Goal: Navigation & Orientation: Find specific page/section

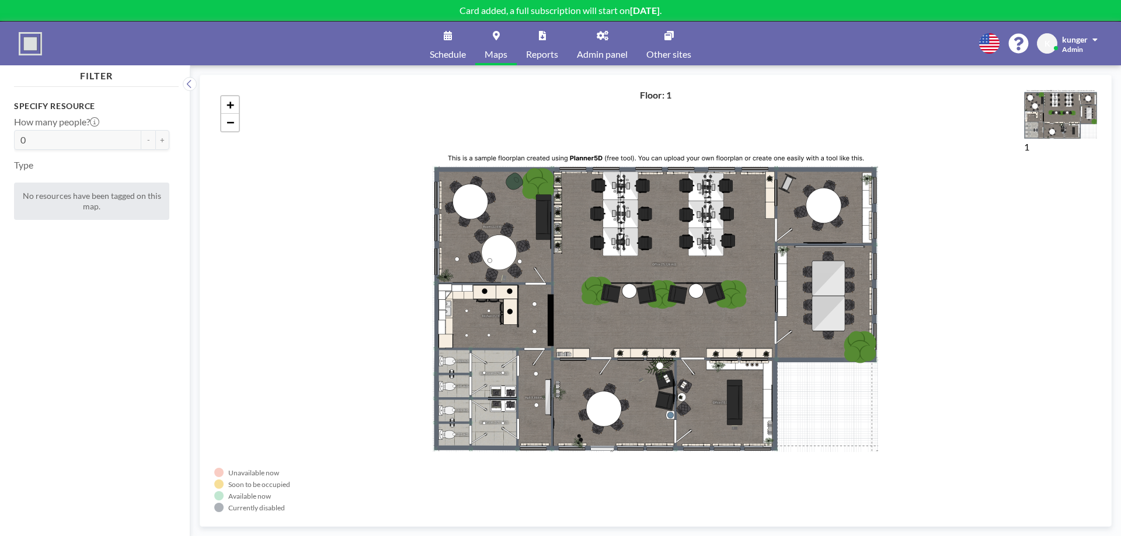
click at [438, 51] on span "Schedule" at bounding box center [448, 54] width 36 height 9
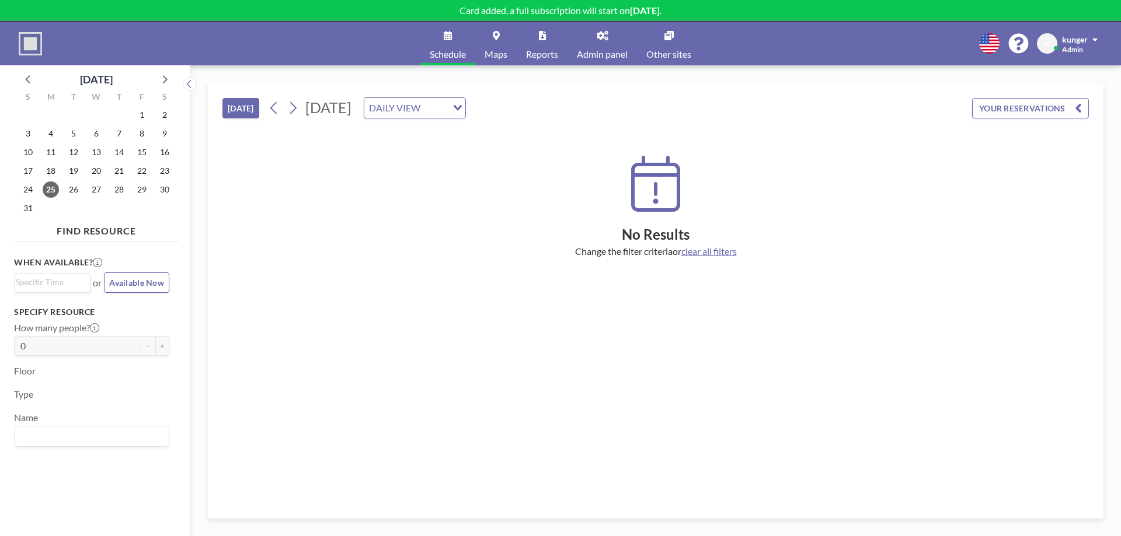
click at [683, 48] on link "Other sites" at bounding box center [669, 44] width 64 height 44
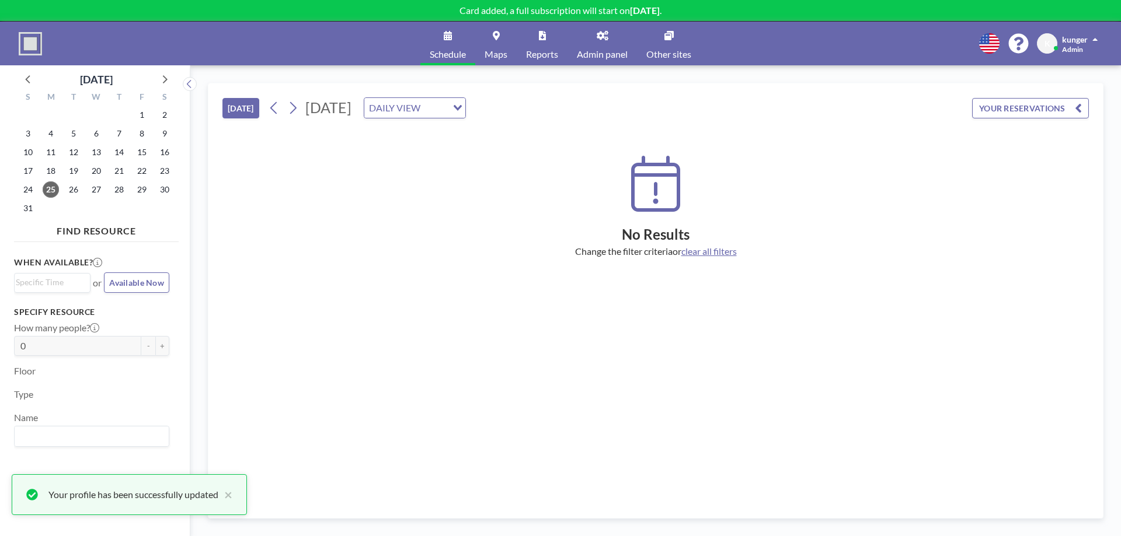
click at [33, 39] on img at bounding box center [30, 43] width 23 height 23
drag, startPoint x: 449, startPoint y: 36, endPoint x: 121, endPoint y: 42, distance: 328.7
click at [448, 38] on icon at bounding box center [448, 35] width 8 height 9
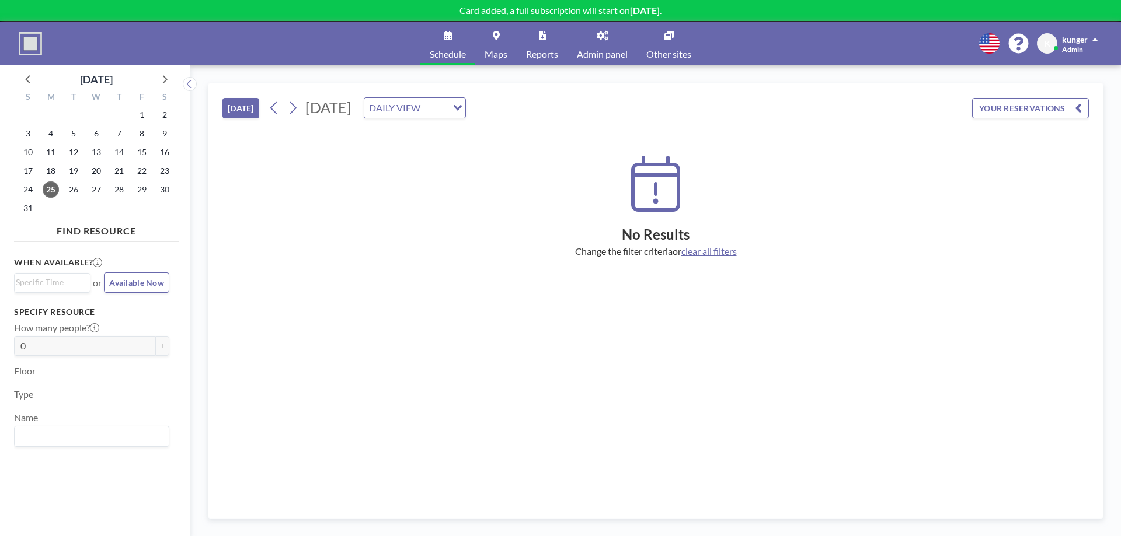
click at [486, 55] on span "Maps" at bounding box center [495, 54] width 23 height 9
click at [599, 48] on link "Admin panel" at bounding box center [601, 44] width 69 height 44
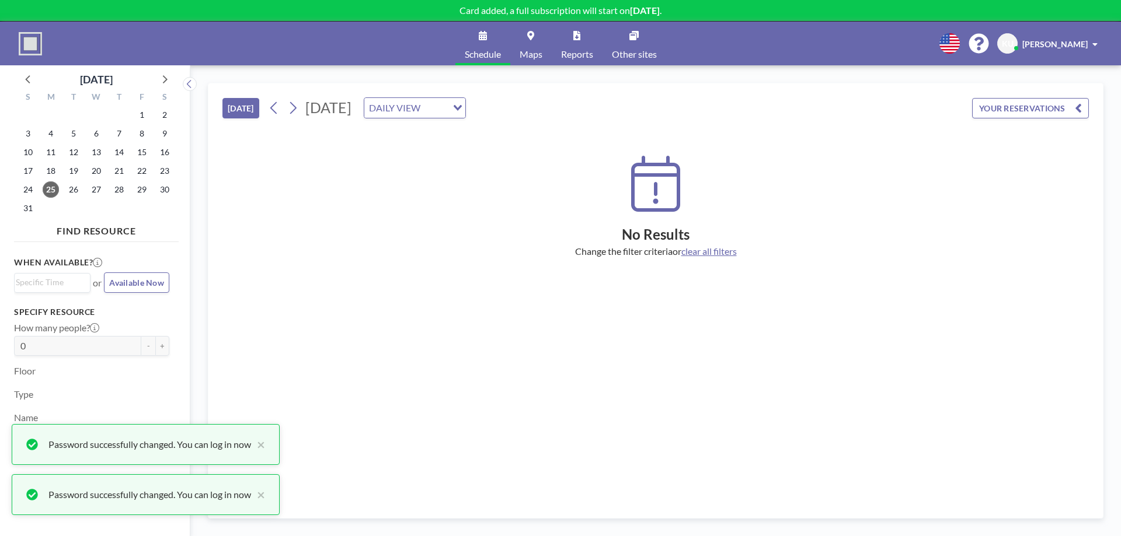
click at [268, 447] on div "Password successfully changed. You can log in now ×" at bounding box center [146, 444] width 268 height 41
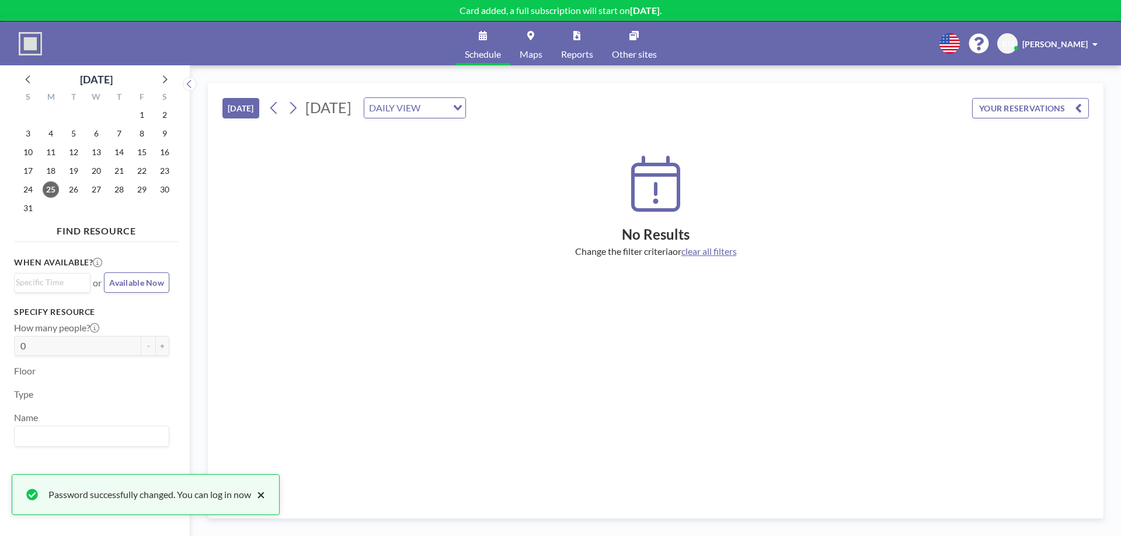
drag, startPoint x: 264, startPoint y: 495, endPoint x: 383, endPoint y: 319, distance: 212.6
click at [264, 495] on button "×" at bounding box center [258, 495] width 14 height 14
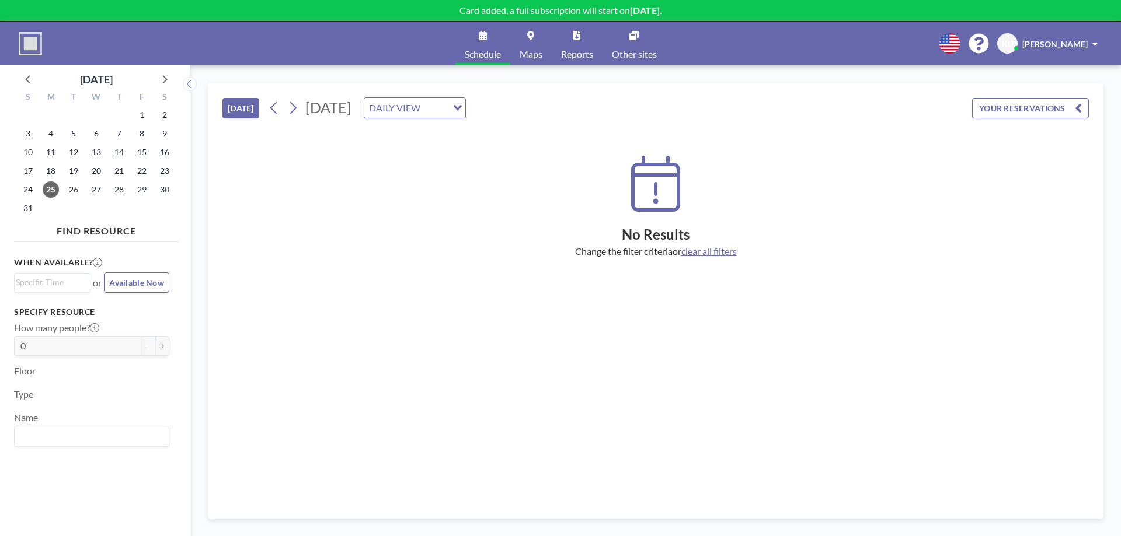
click at [1071, 42] on span "[PERSON_NAME]" at bounding box center [1054, 44] width 65 height 10
click at [1056, 78] on span "Log out" at bounding box center [1062, 80] width 27 height 12
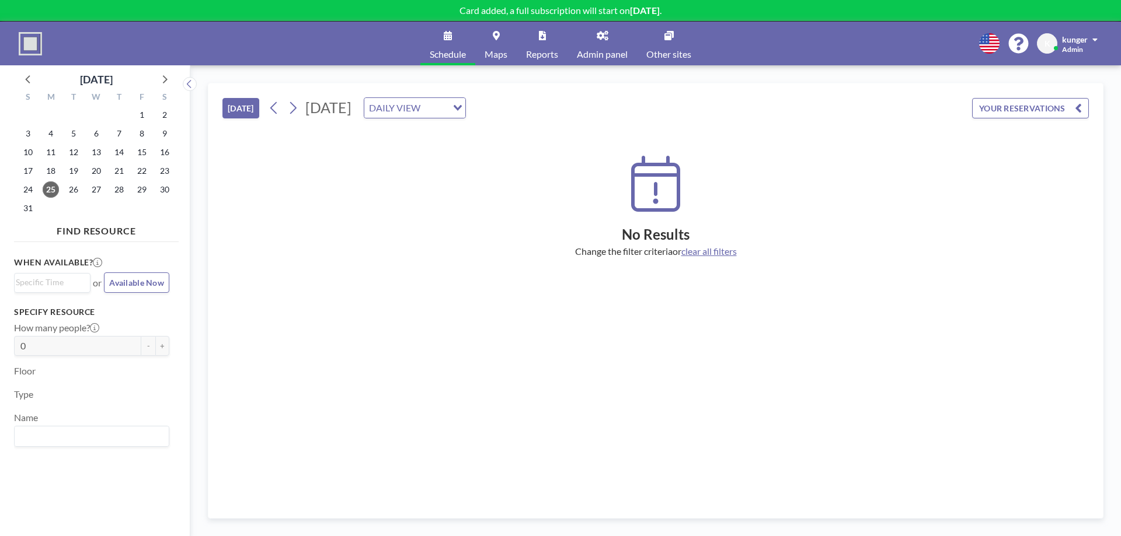
click at [578, 50] on span "Admin panel" at bounding box center [602, 54] width 51 height 9
